Goal: Find specific page/section

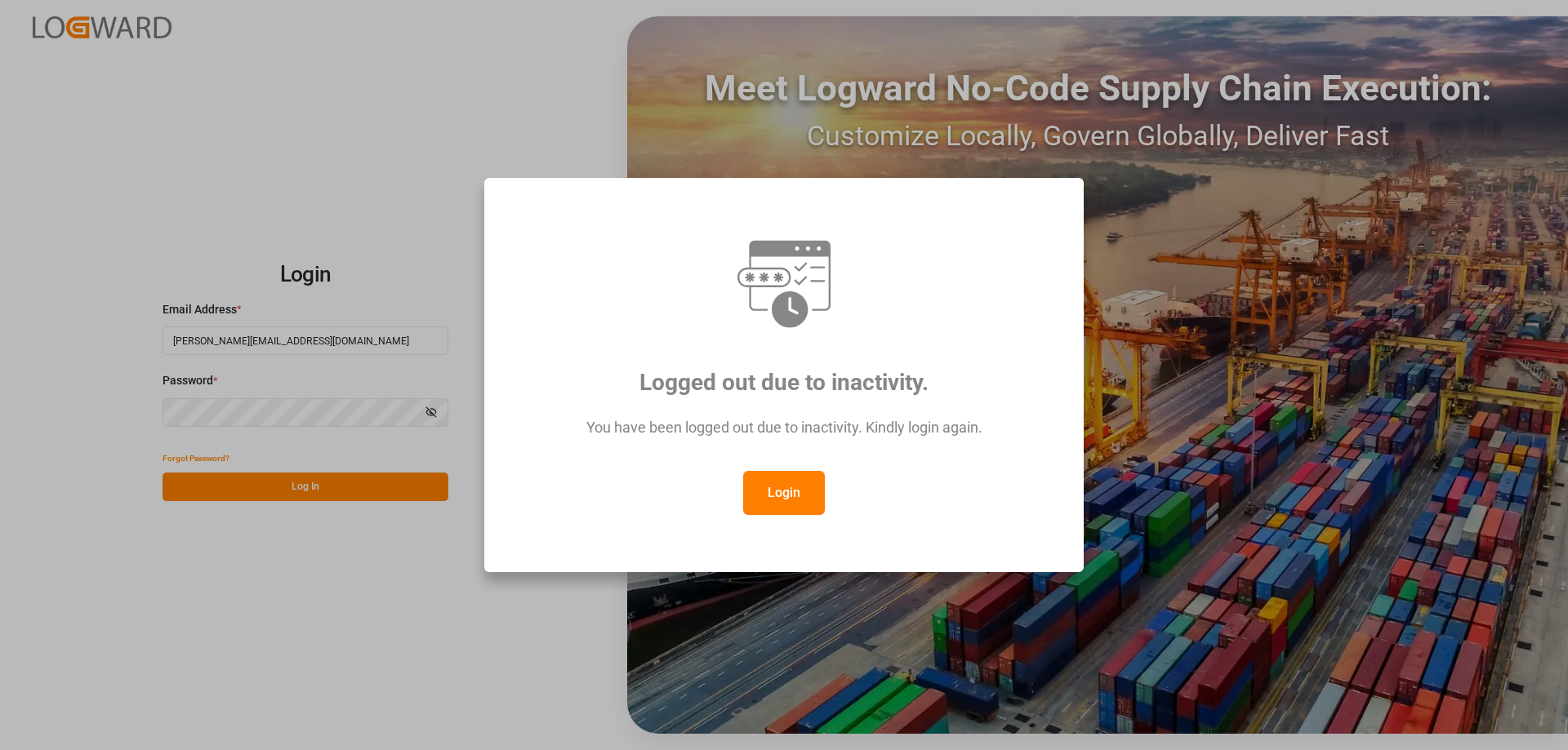
click at [790, 483] on button "Login" at bounding box center [784, 493] width 81 height 44
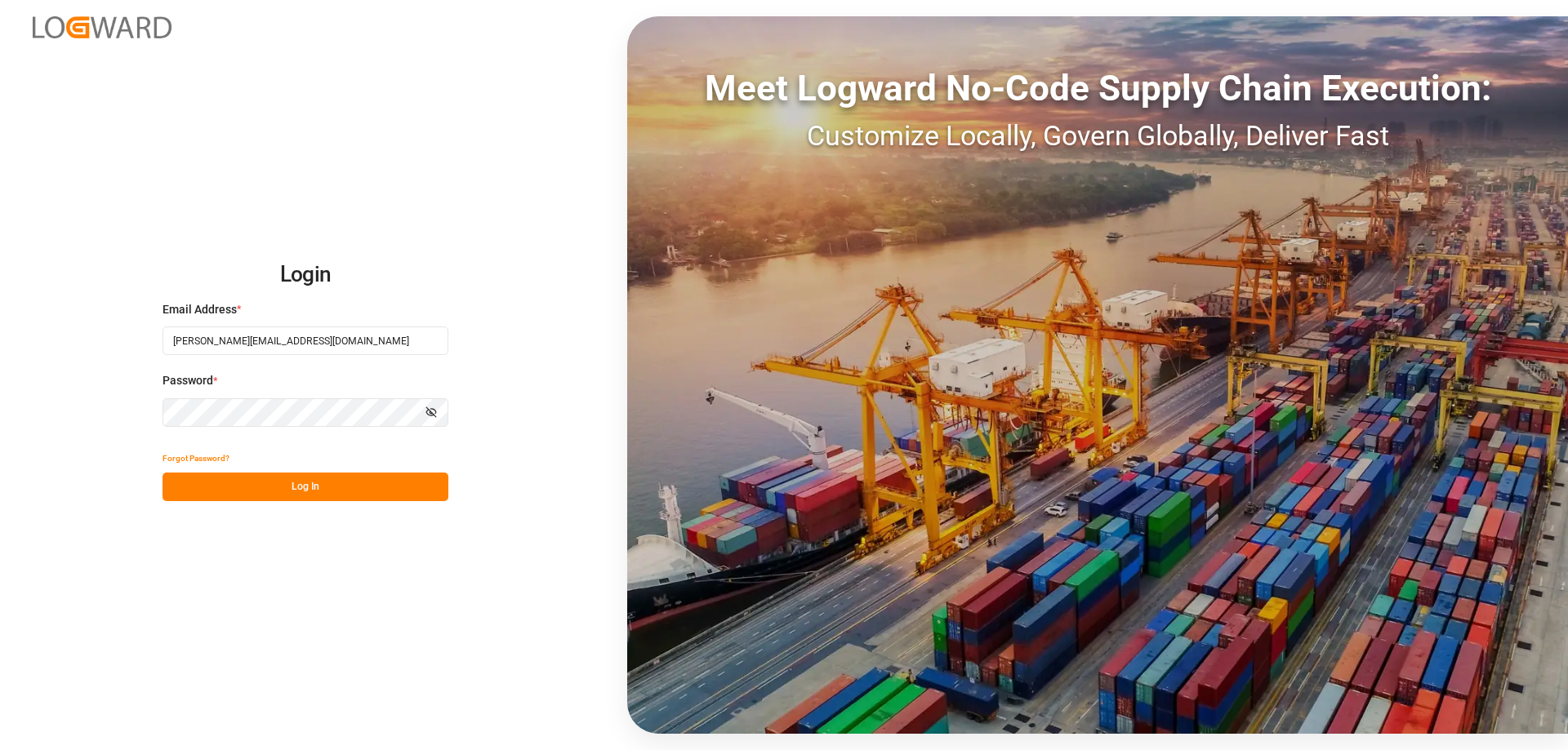
click at [325, 482] on button "Log In" at bounding box center [306, 487] width 286 height 29
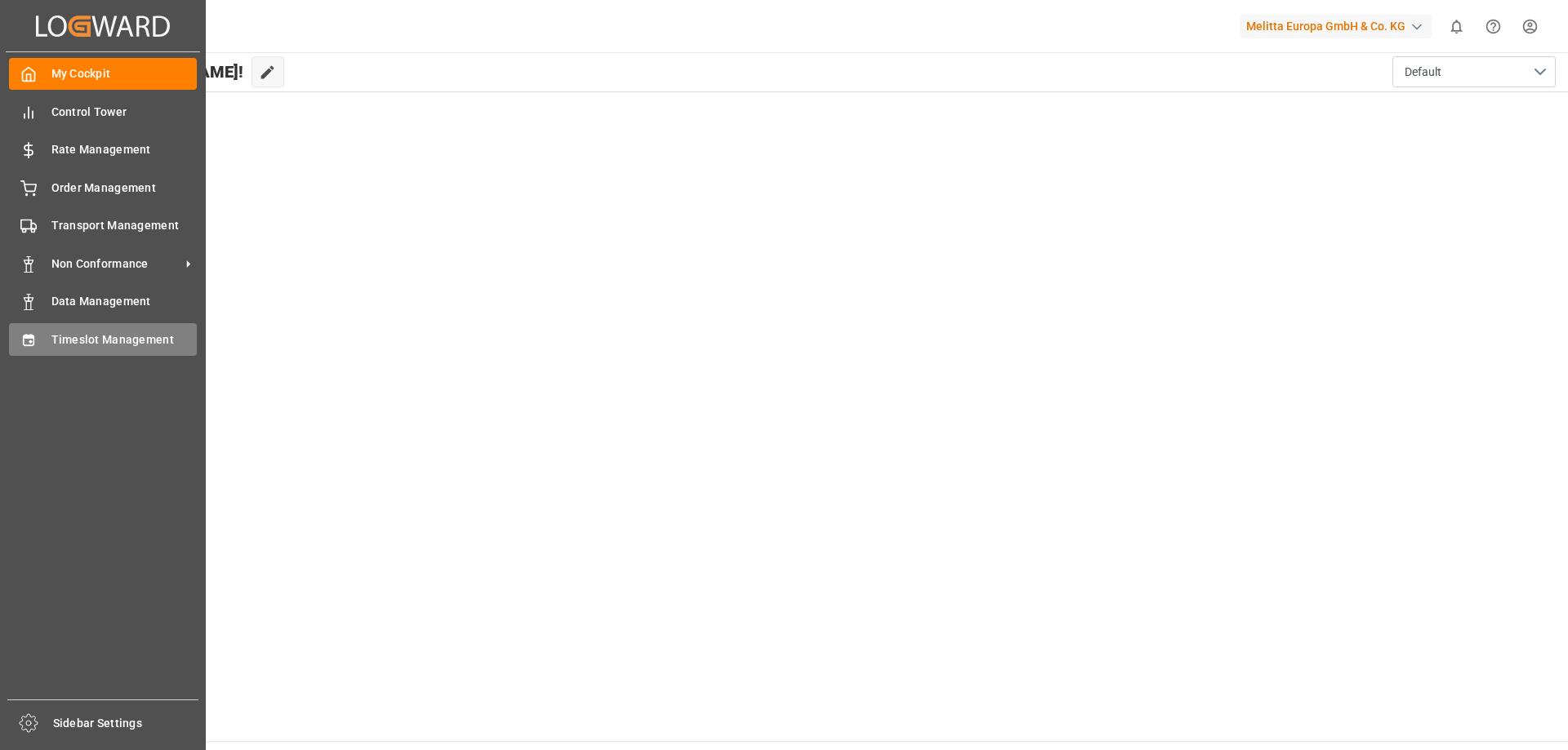
click at [114, 344] on span "Timeslot Management" at bounding box center [124, 340] width 146 height 17
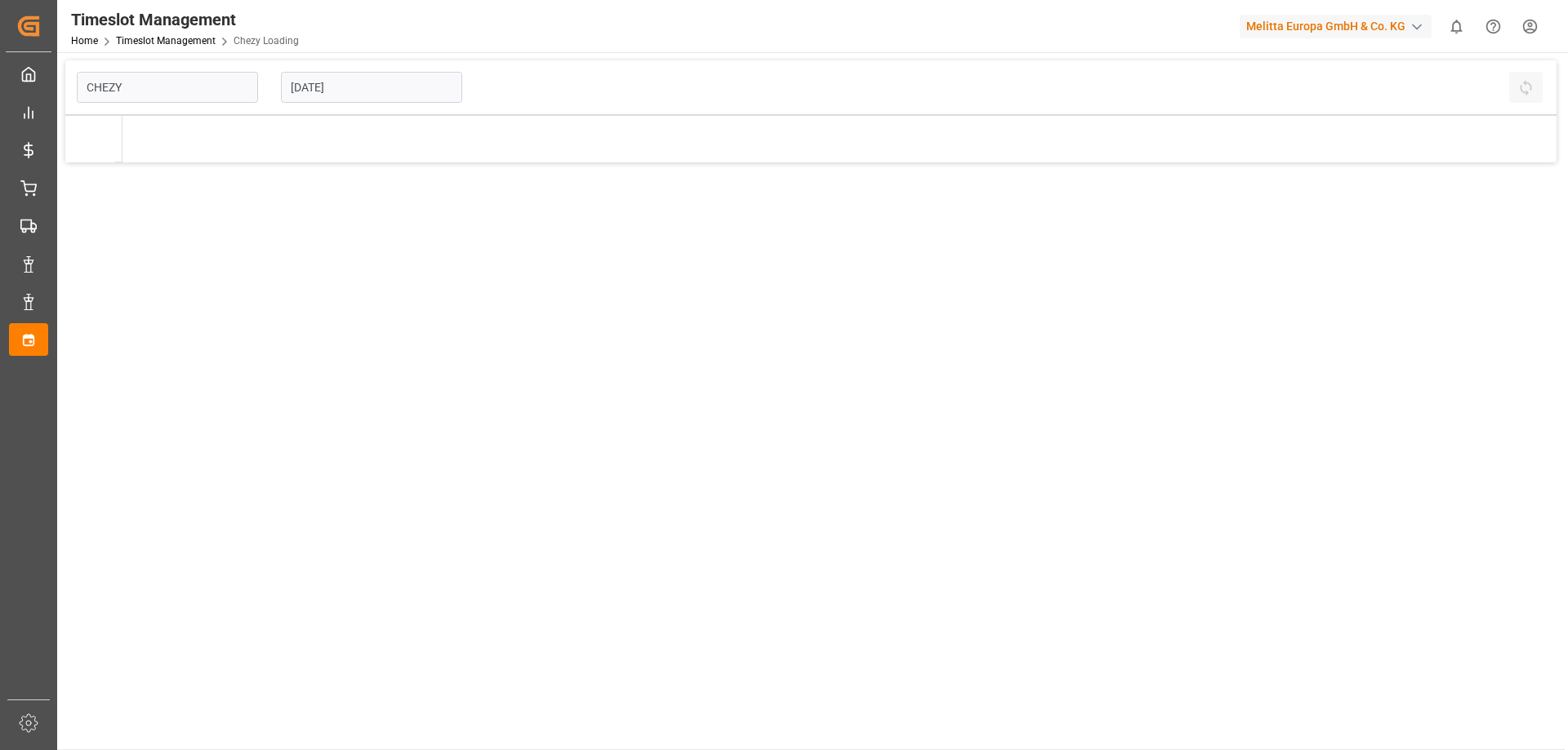
type input "Chezy Loading"
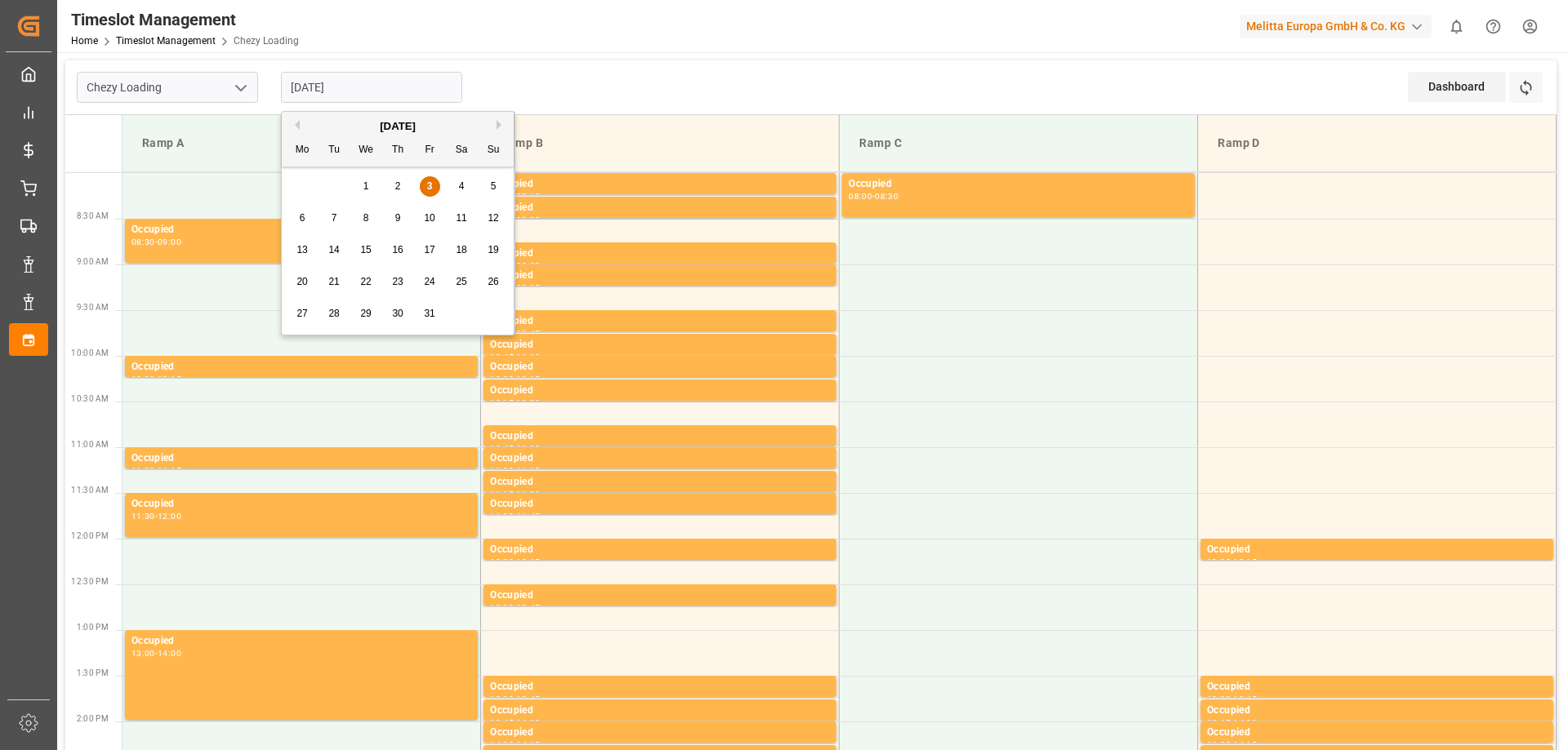
click at [362, 87] on input "[DATE]" at bounding box center [371, 87] width 181 height 31
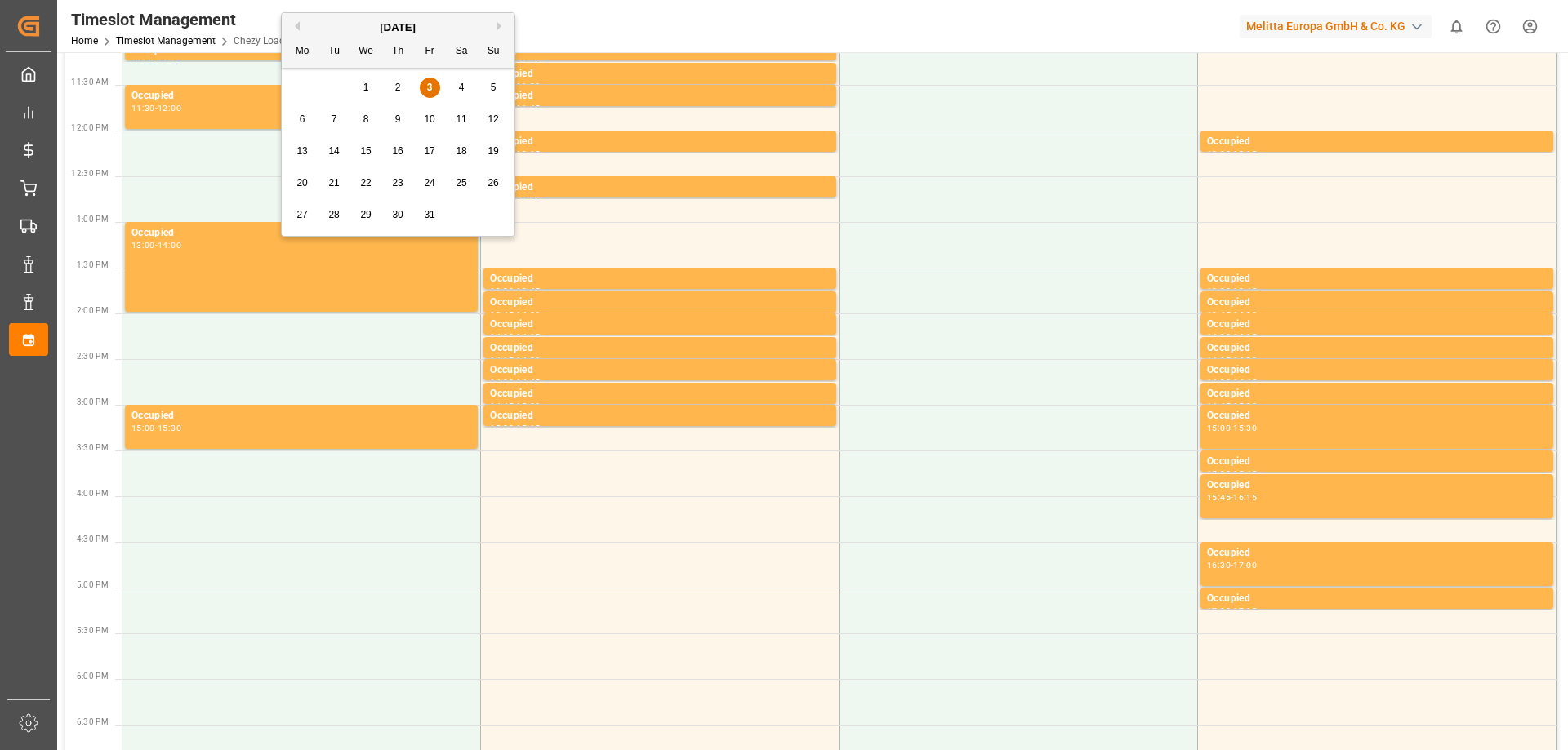
scroll to position [81, 0]
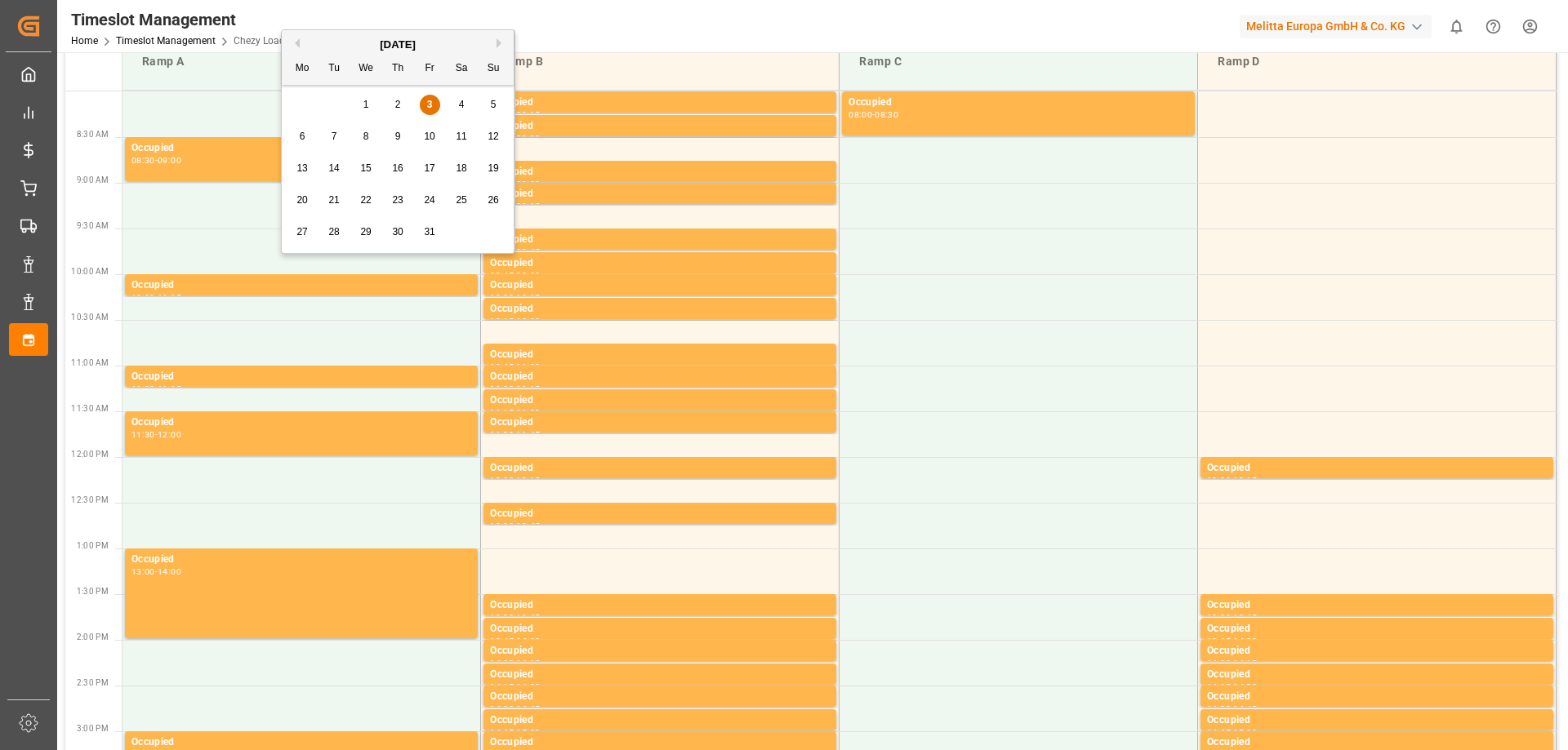
click at [304, 136] on span "6" at bounding box center [302, 136] width 6 height 11
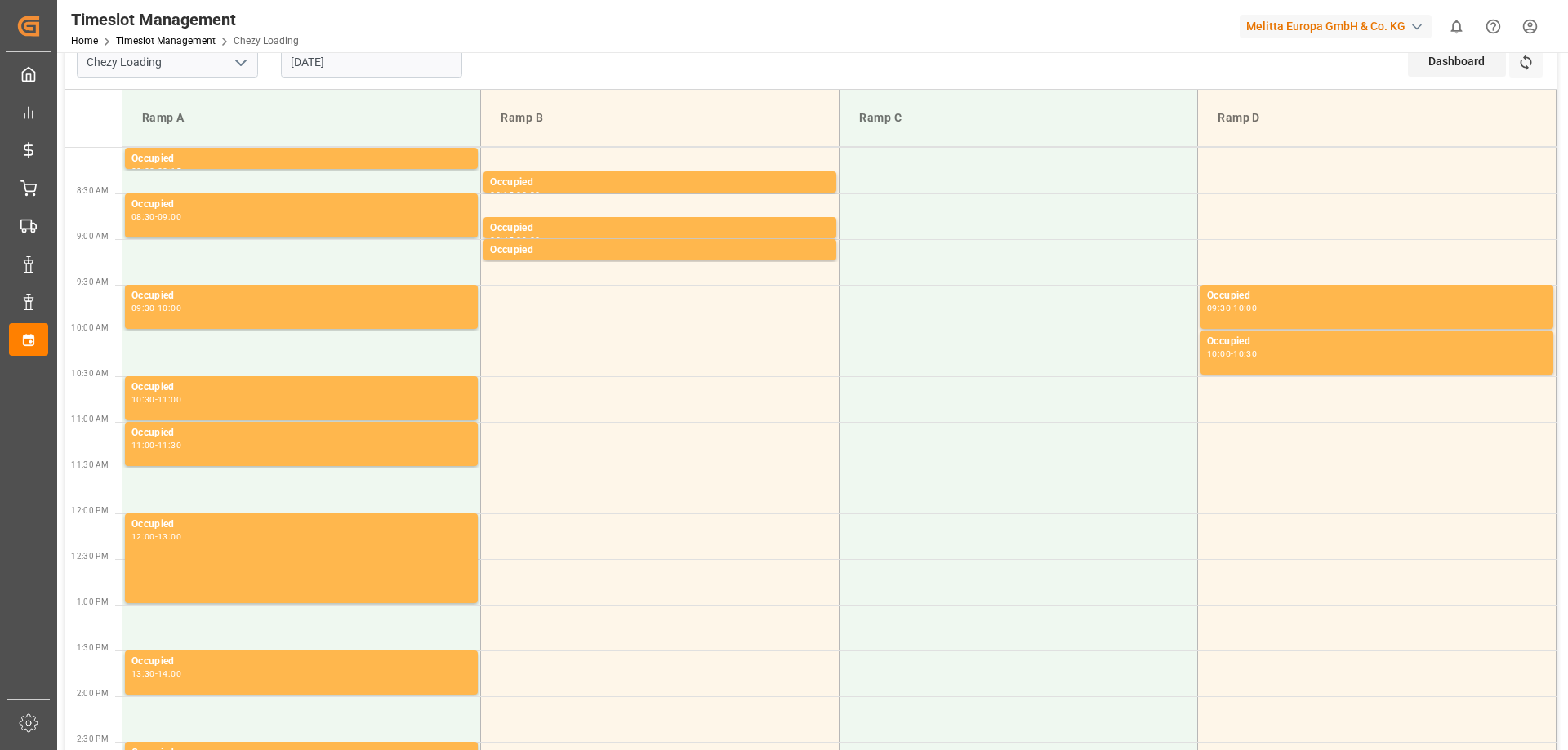
scroll to position [0, 0]
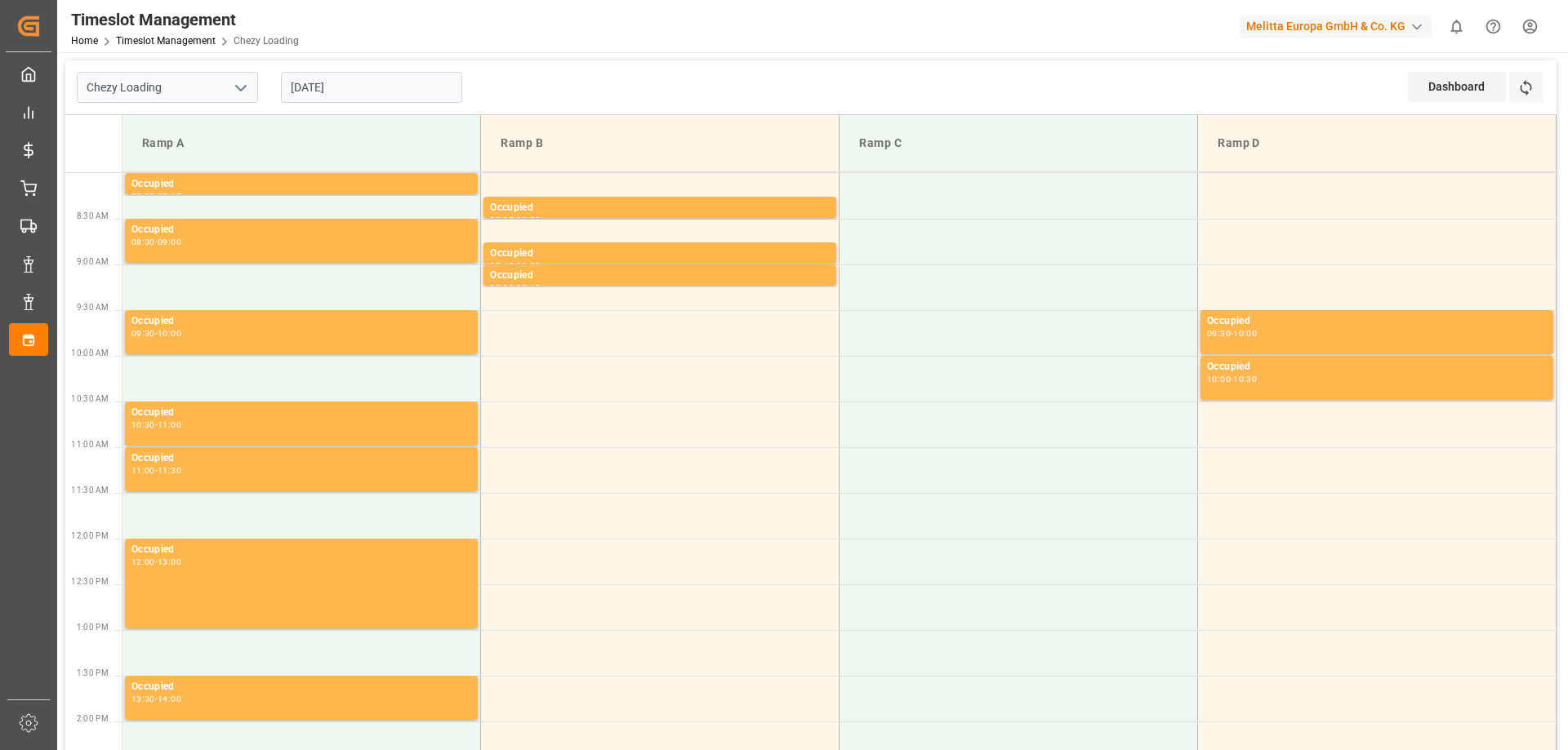
click at [364, 89] on input "[DATE]" at bounding box center [371, 87] width 181 height 31
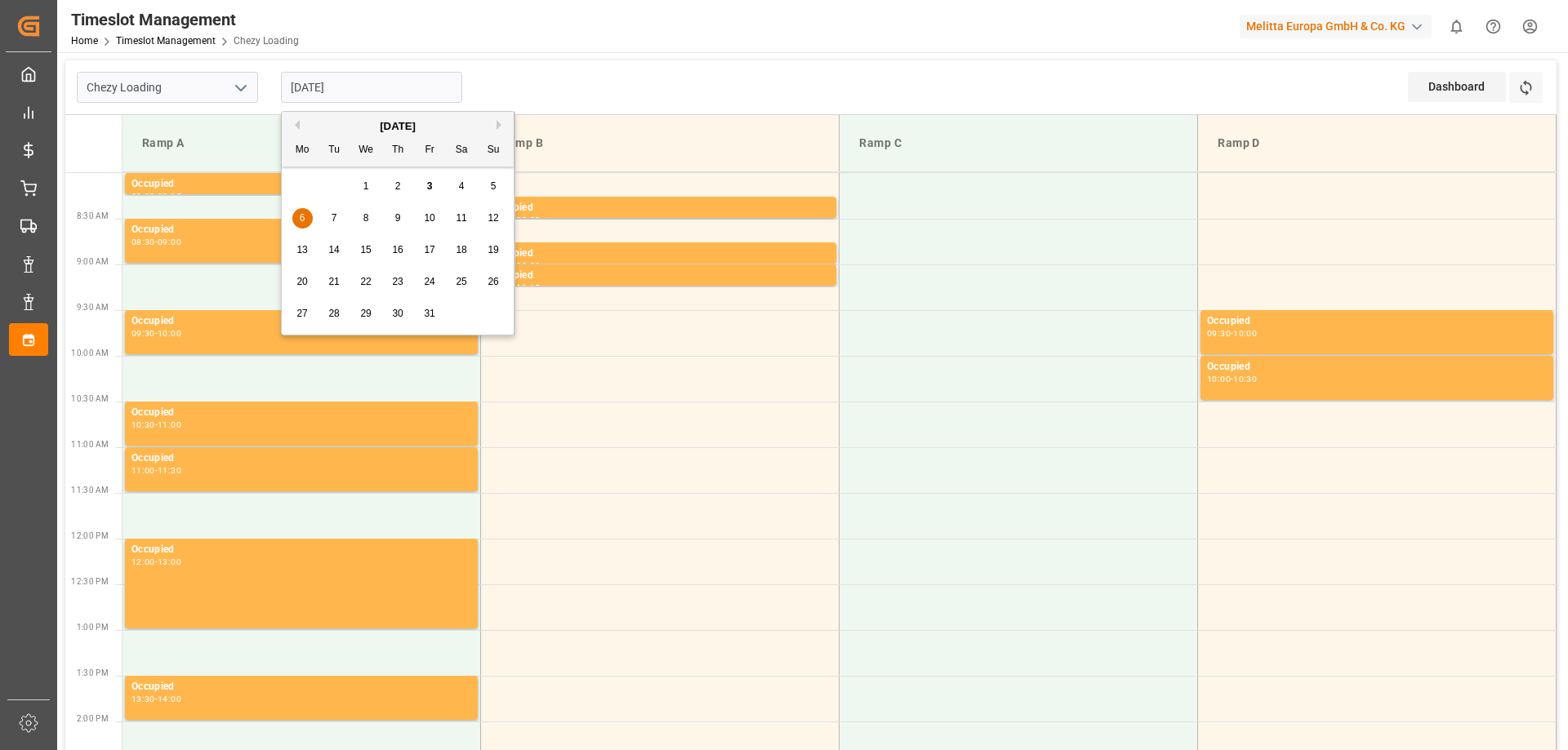
click at [381, 187] on div "29 30 1 2 3 4 5" at bounding box center [398, 186] width 223 height 32
click at [365, 186] on span "1" at bounding box center [366, 185] width 6 height 11
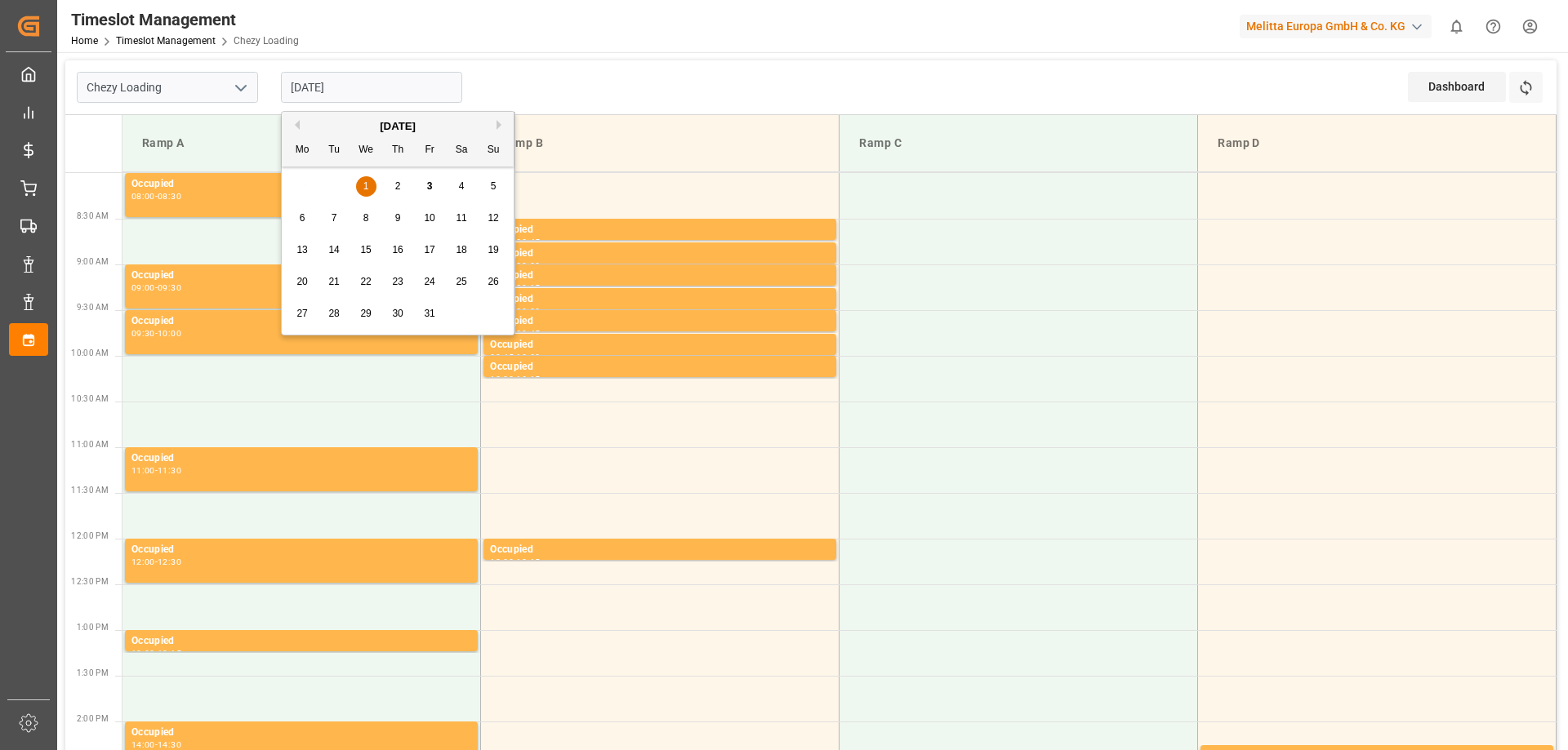
click at [379, 74] on input "[DATE]" at bounding box center [371, 87] width 181 height 31
click at [388, 178] on div "2" at bounding box center [398, 187] width 21 height 20
type input "[DATE]"
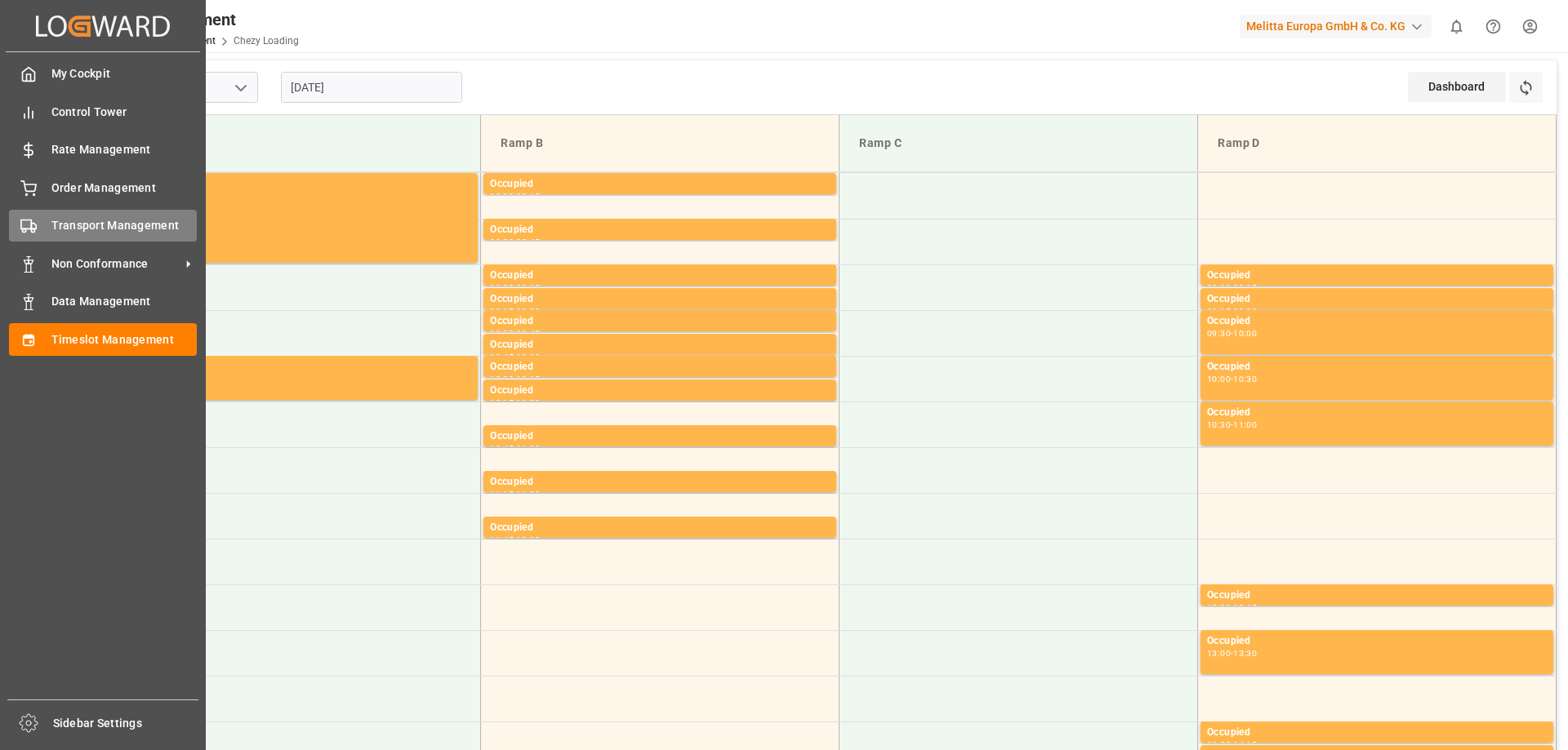
click at [94, 230] on span "Transport Management" at bounding box center [124, 226] width 146 height 17
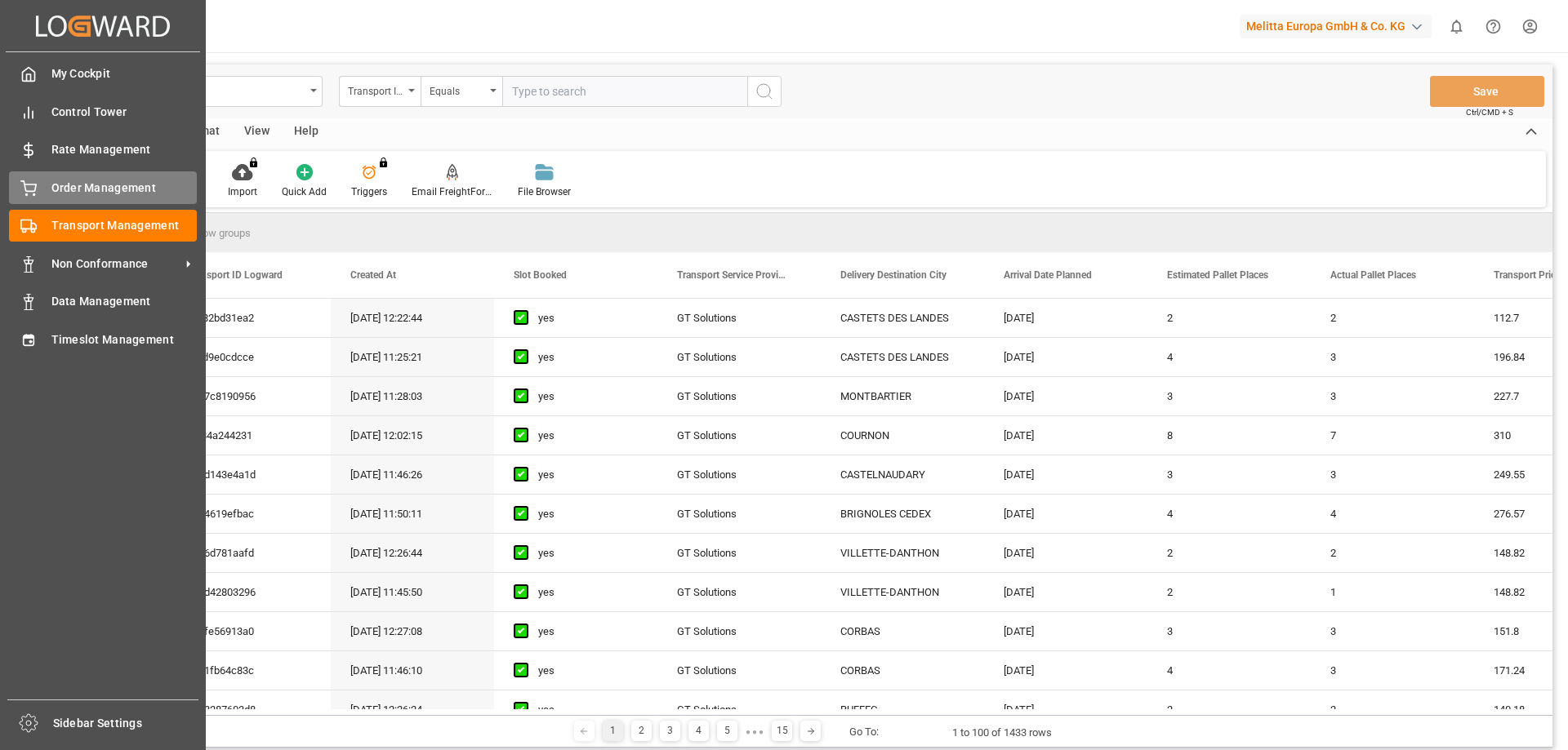
click at [117, 182] on span "Order Management" at bounding box center [124, 188] width 146 height 17
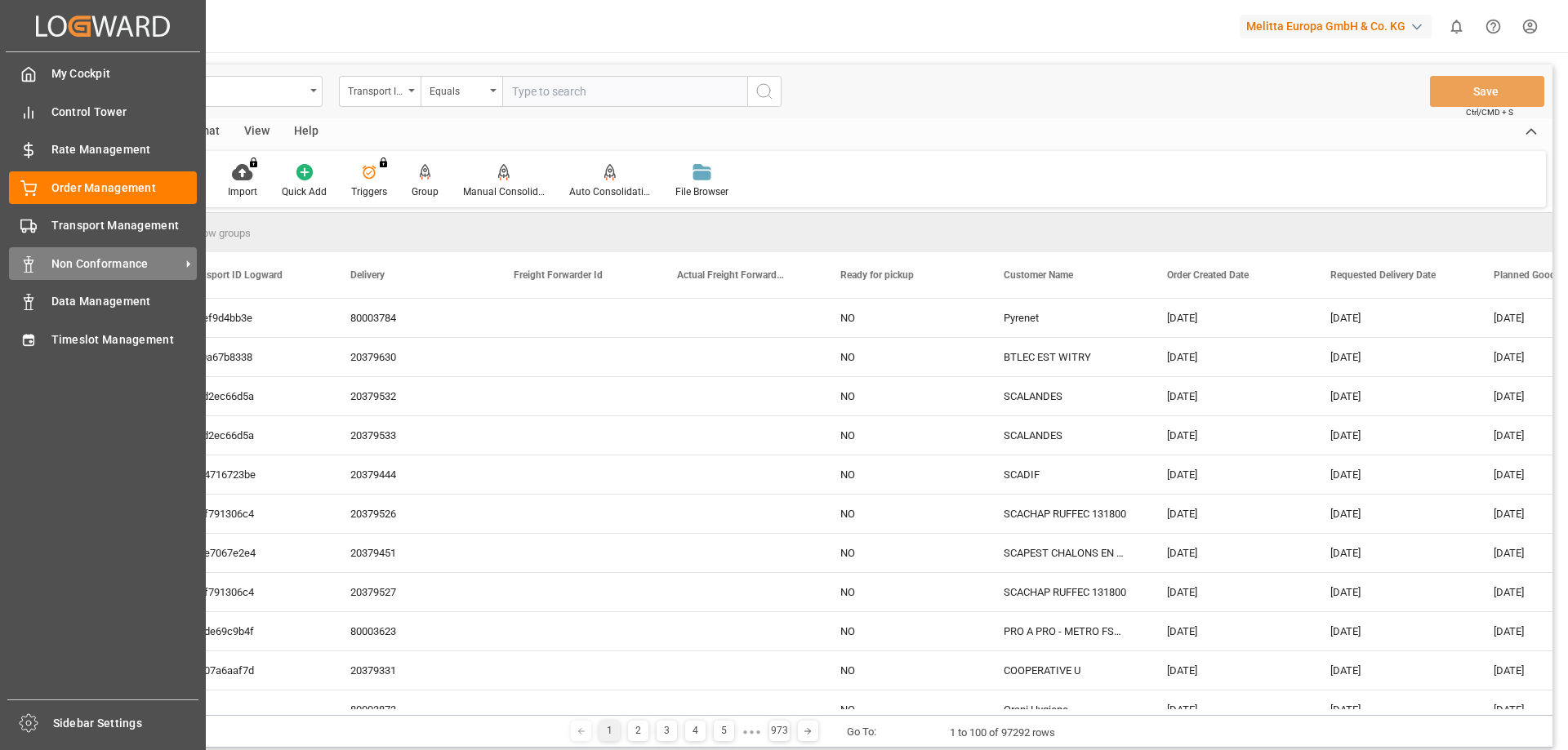
click at [116, 260] on span "Non Conformance" at bounding box center [115, 264] width 129 height 17
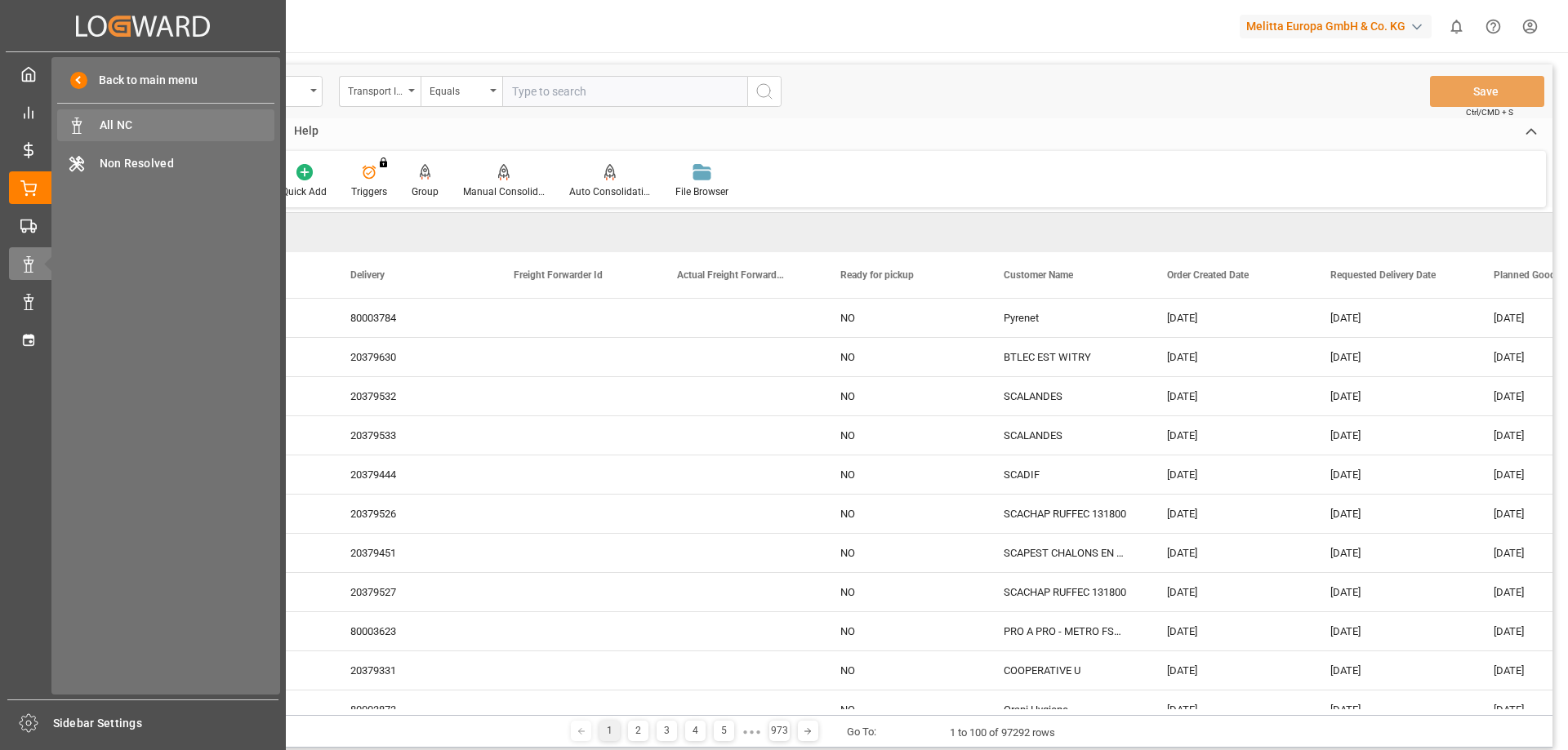
click at [161, 111] on div "All NC All NC" at bounding box center [165, 125] width 217 height 32
